Goal: Transaction & Acquisition: Purchase product/service

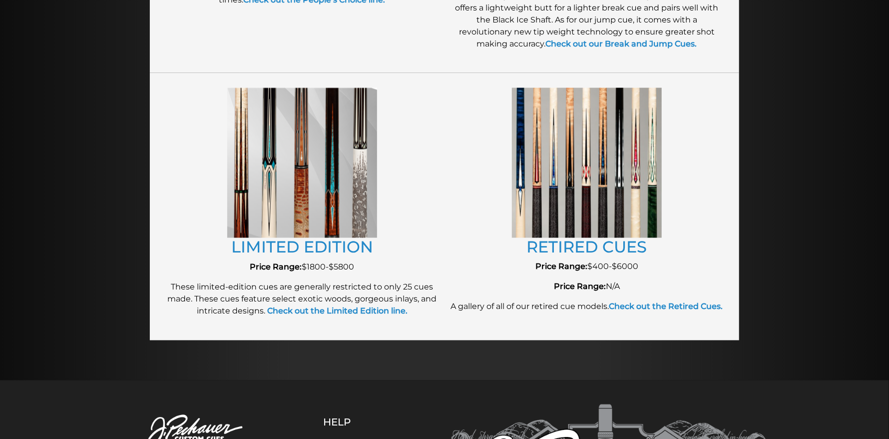
scroll to position [1080, 0]
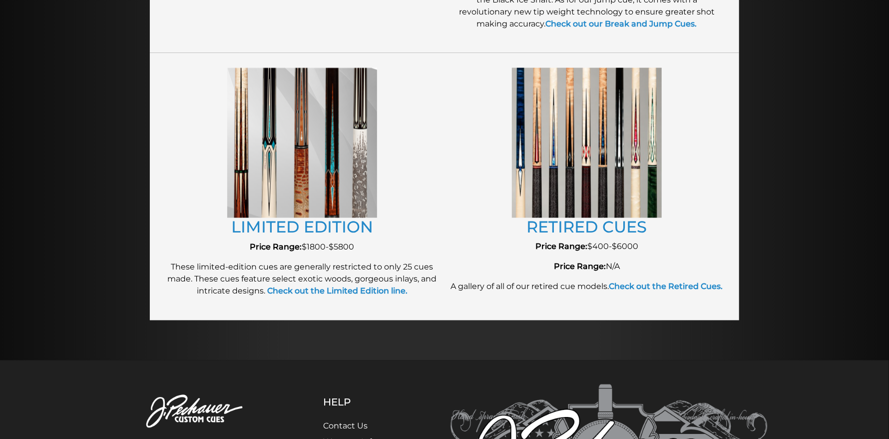
click at [348, 142] on img at bounding box center [302, 143] width 150 height 150
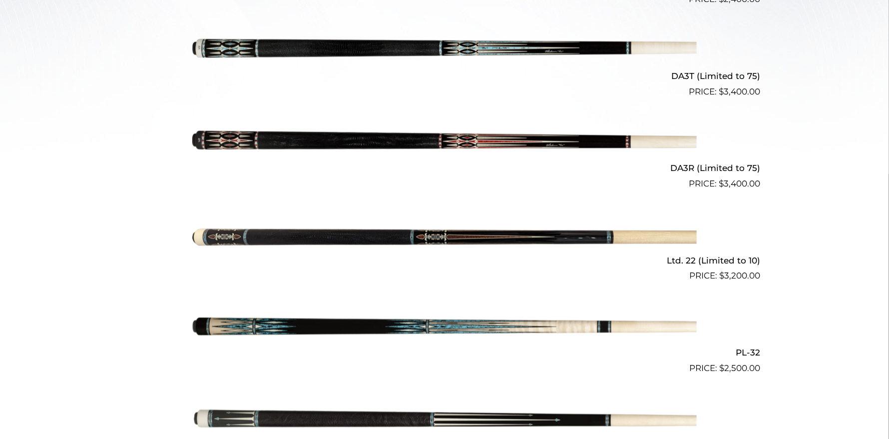
scroll to position [428, 0]
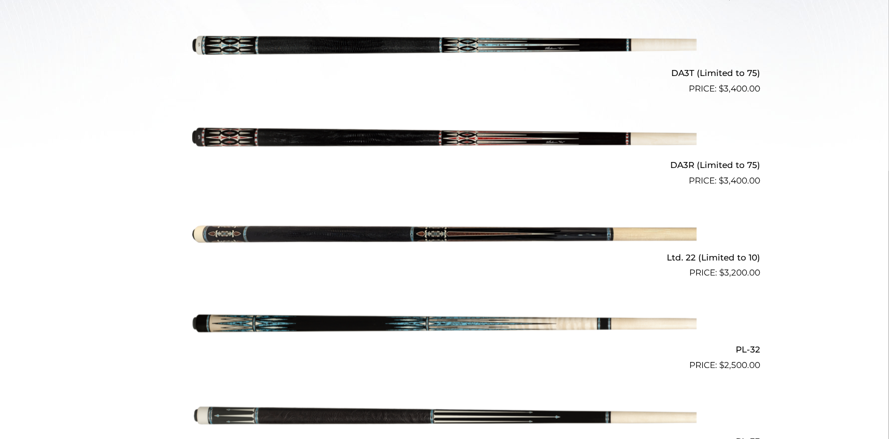
click at [520, 138] on img at bounding box center [444, 141] width 505 height 84
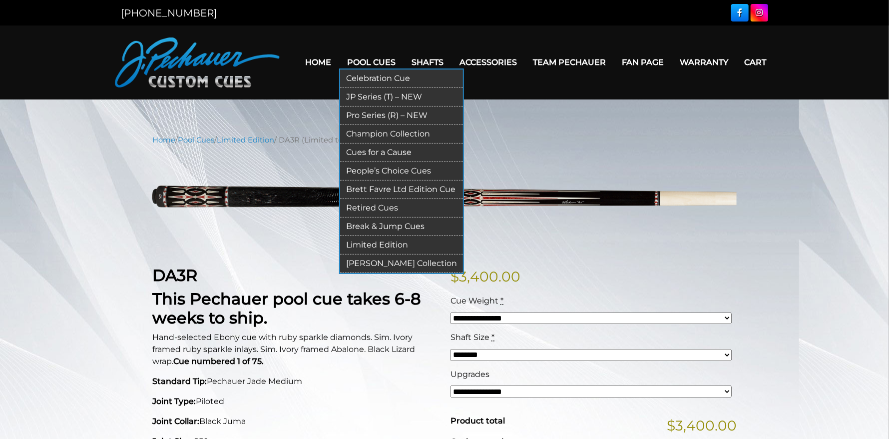
click at [387, 134] on link "Champion Collection" at bounding box center [401, 134] width 123 height 18
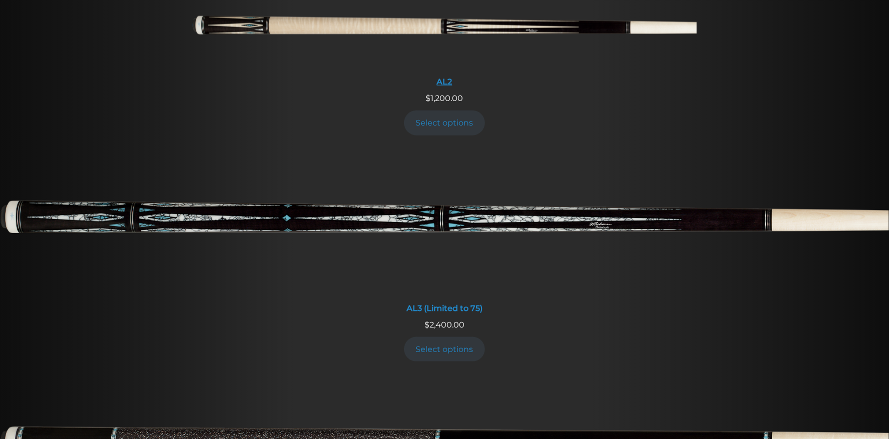
scroll to position [632, 0]
